Goal: Check status: Check status

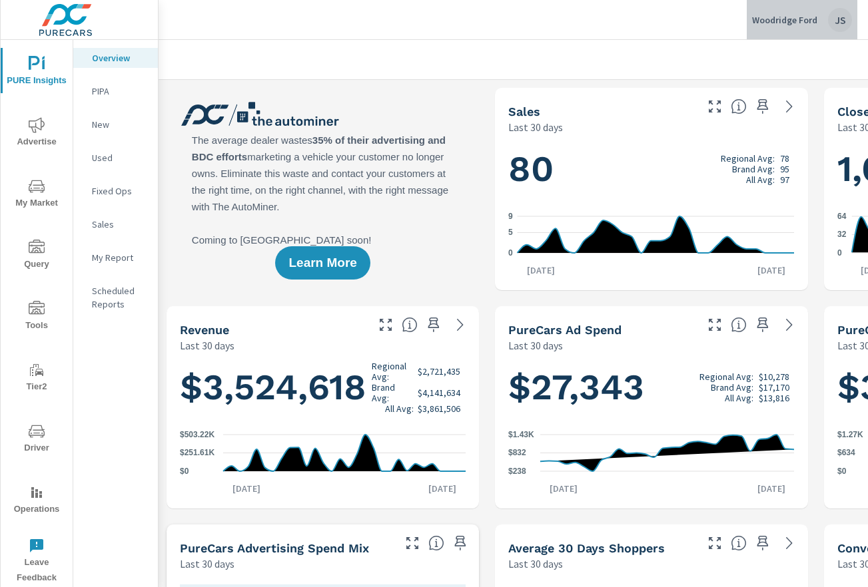
click at [786, 23] on p "Woodridge Ford" at bounding box center [784, 20] width 65 height 12
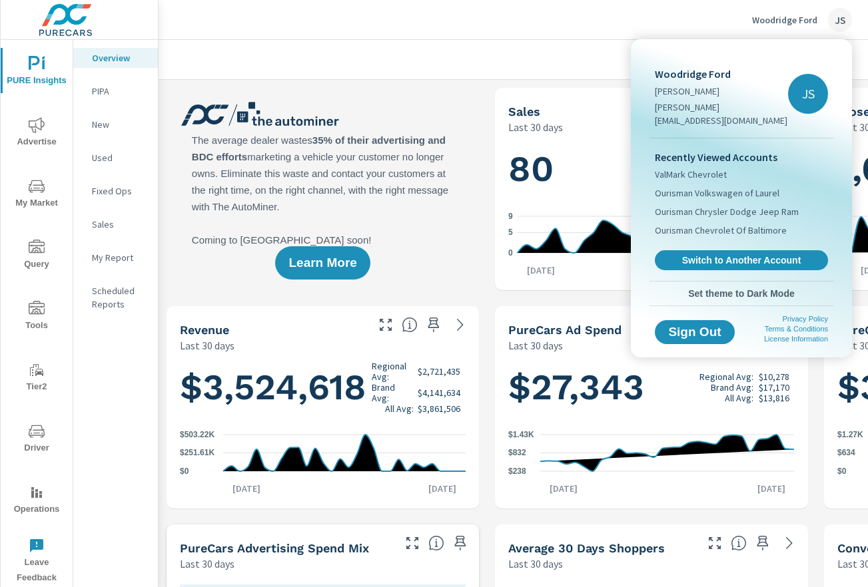
scroll to position [1, 0]
click at [37, 84] on div at bounding box center [434, 293] width 868 height 587
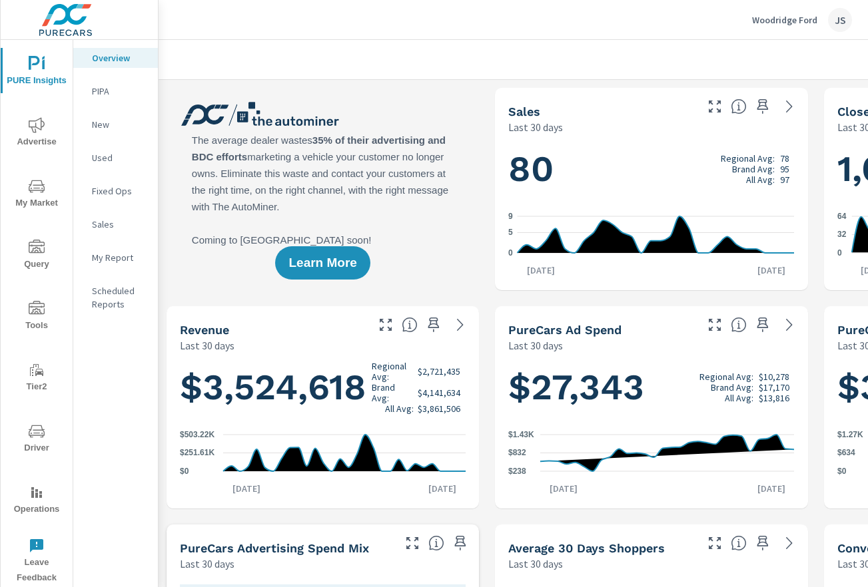
click at [40, 301] on icon "nav menu" at bounding box center [37, 309] width 16 height 16
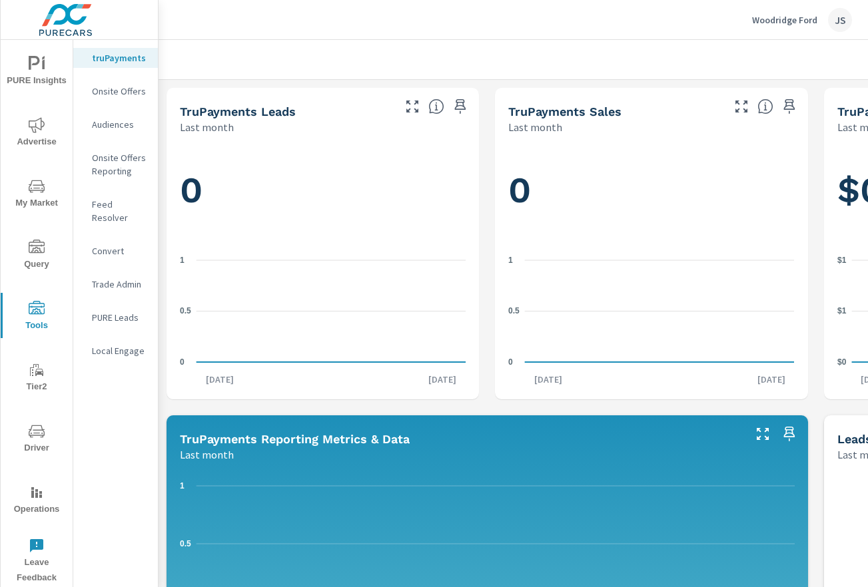
click at [29, 424] on icon "nav menu" at bounding box center [37, 432] width 16 height 16
